Goal: Navigation & Orientation: Find specific page/section

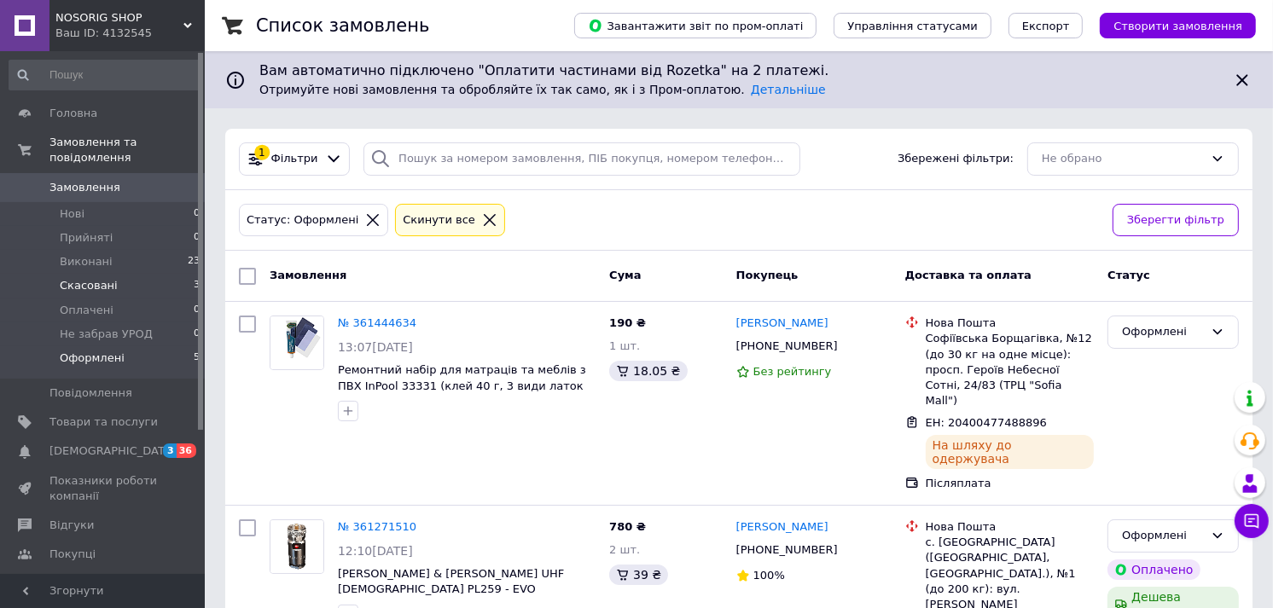
click at [91, 278] on span "Скасовані" at bounding box center [89, 285] width 58 height 15
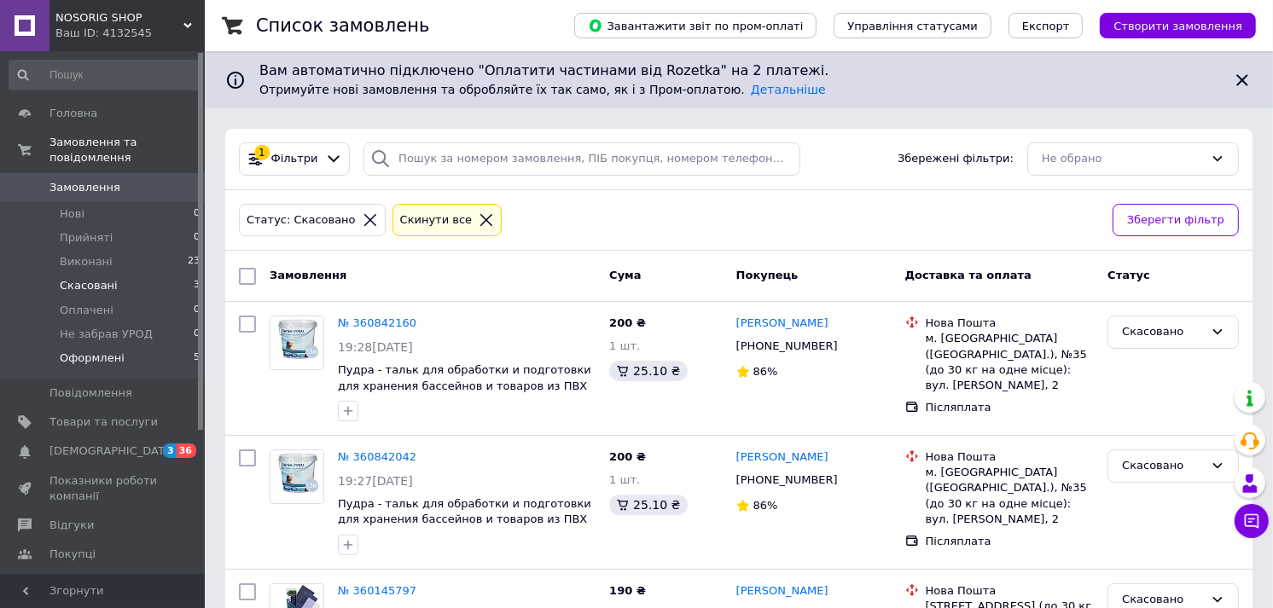
click at [113, 351] on span "Оформлені" at bounding box center [92, 358] width 65 height 15
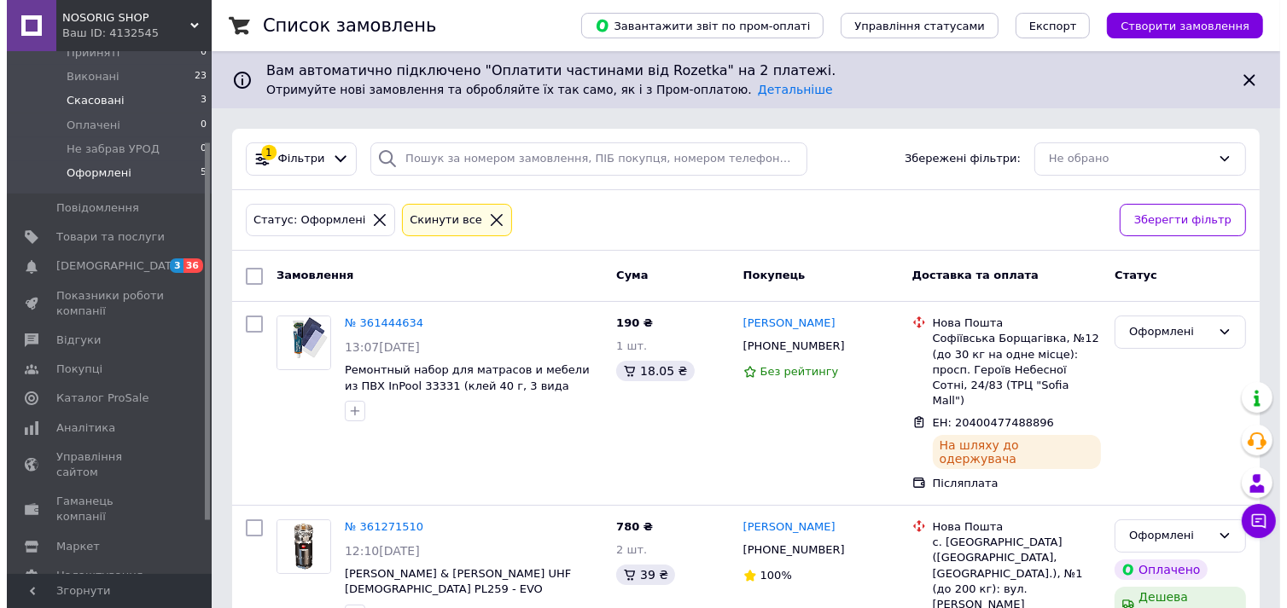
scroll to position [189, 0]
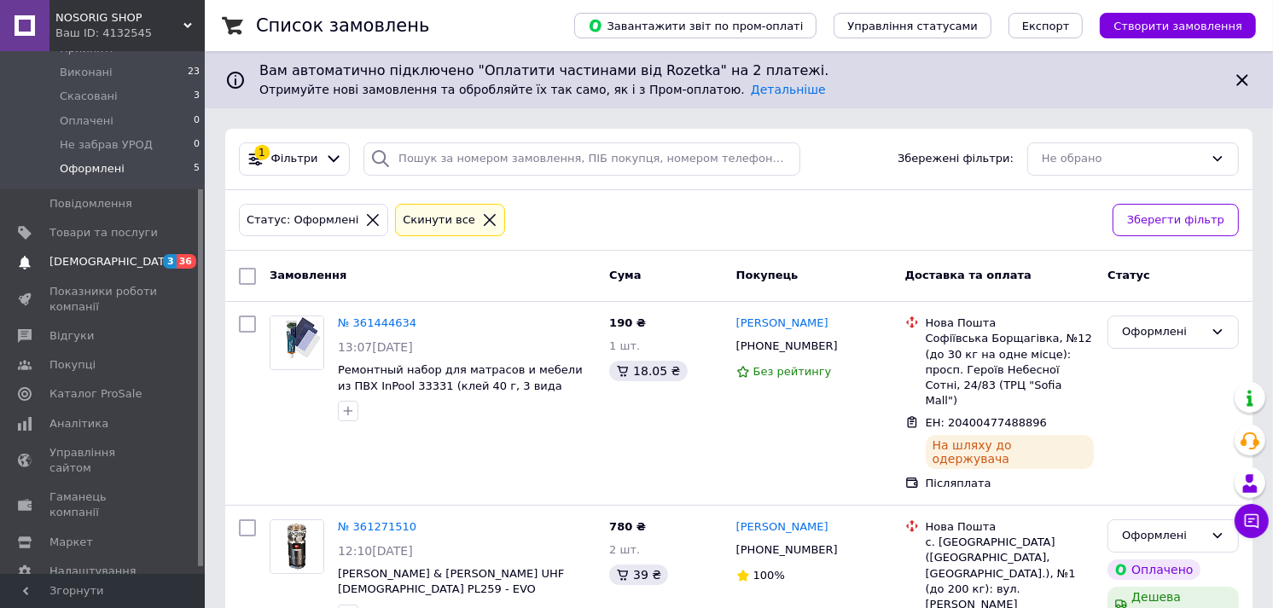
click at [128, 254] on span "[DEMOGRAPHIC_DATA]" at bounding box center [103, 261] width 108 height 15
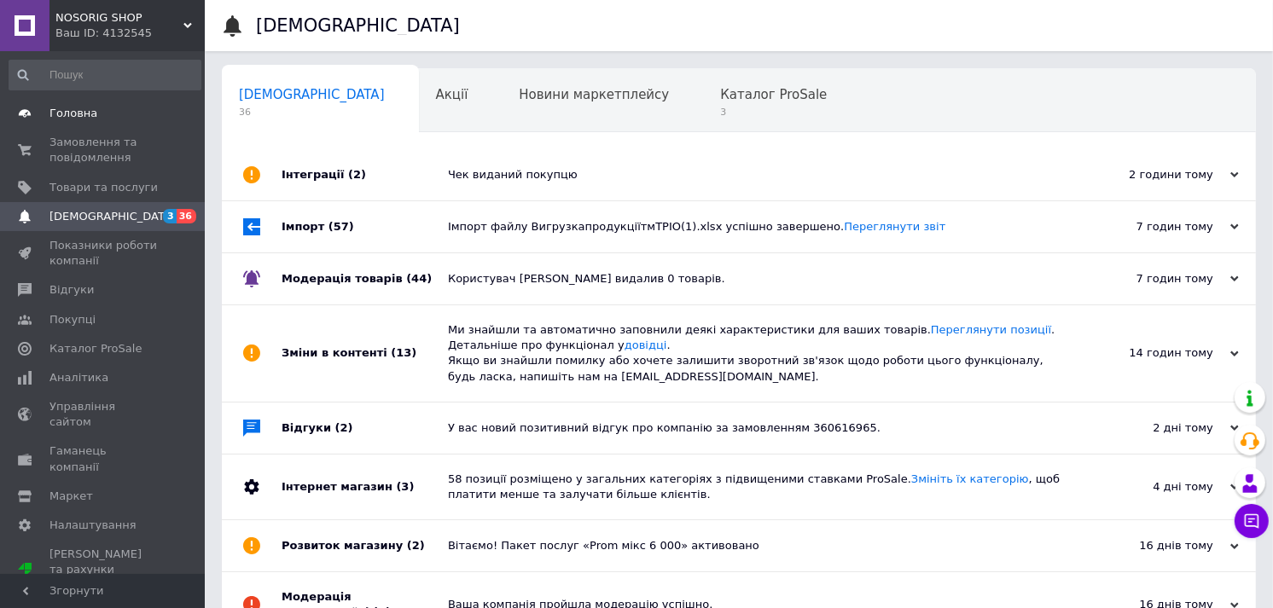
click at [113, 121] on link "Головна" at bounding box center [105, 113] width 210 height 29
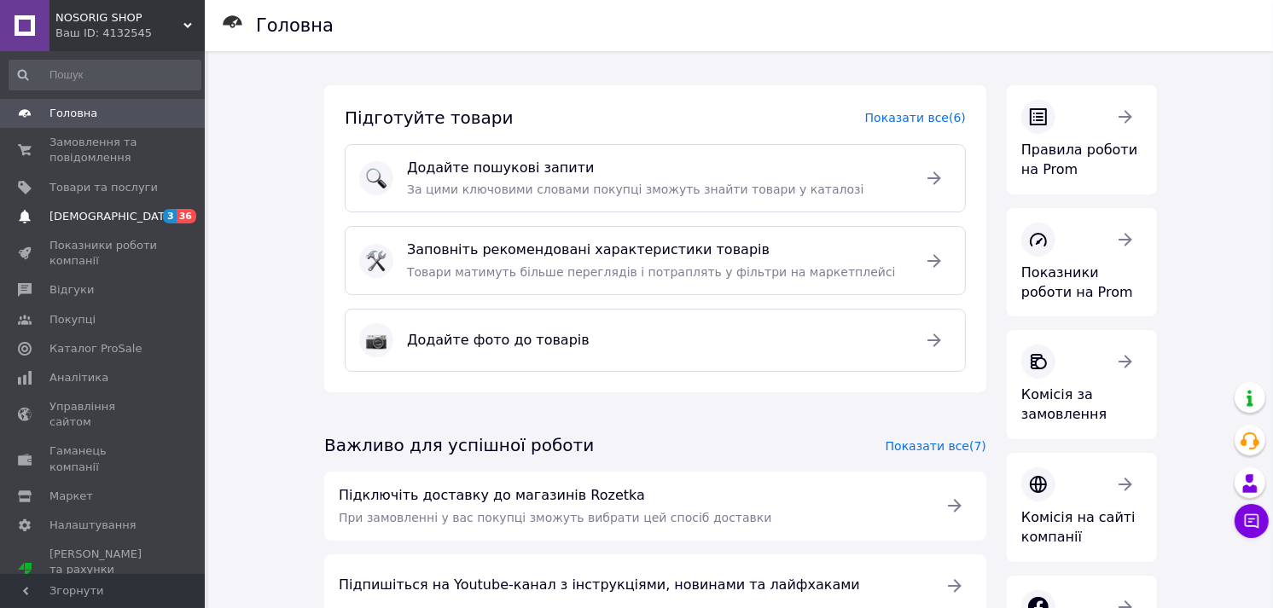
click at [100, 218] on span "[DEMOGRAPHIC_DATA]" at bounding box center [112, 216] width 126 height 15
